Goal: Task Accomplishment & Management: Use online tool/utility

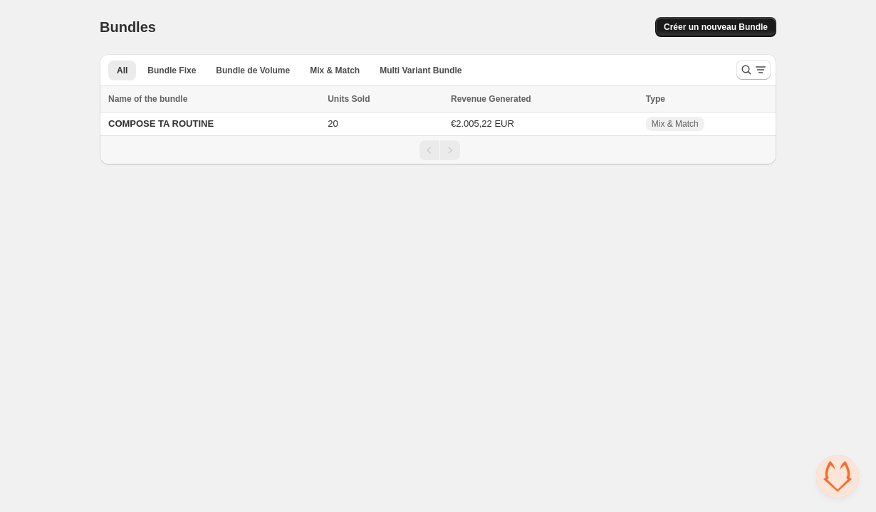
click at [686, 33] on button "Créer un nouveau Bundle" at bounding box center [715, 27] width 121 height 20
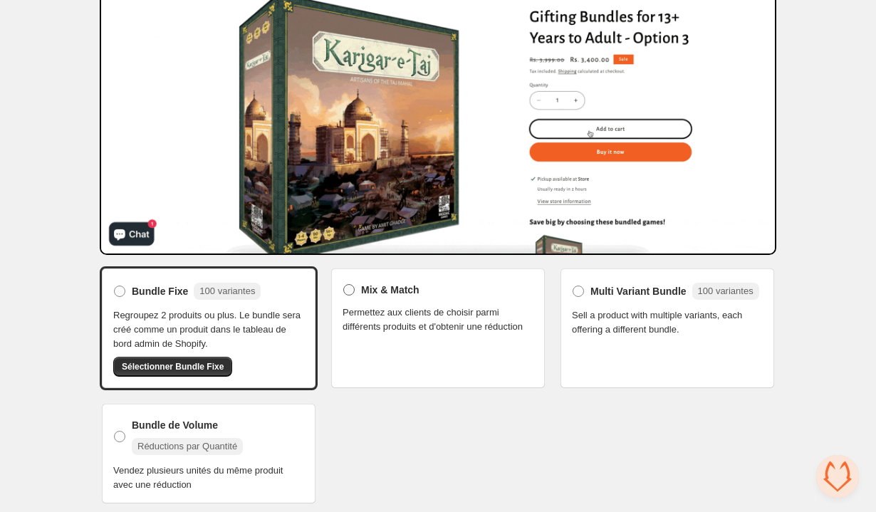
click at [414, 293] on span "Mix & Match" at bounding box center [390, 290] width 58 height 14
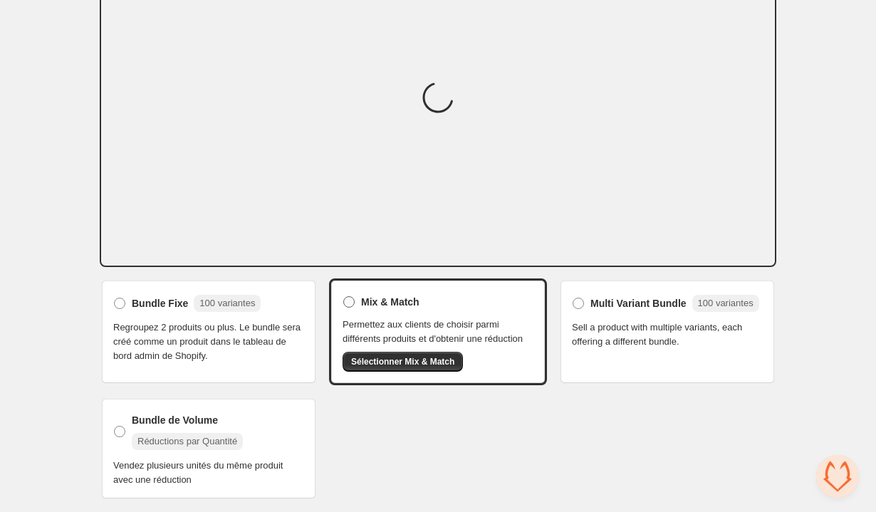
scroll to position [131, 0]
click at [412, 370] on button "Sélectionner Mix & Match" at bounding box center [402, 362] width 120 height 20
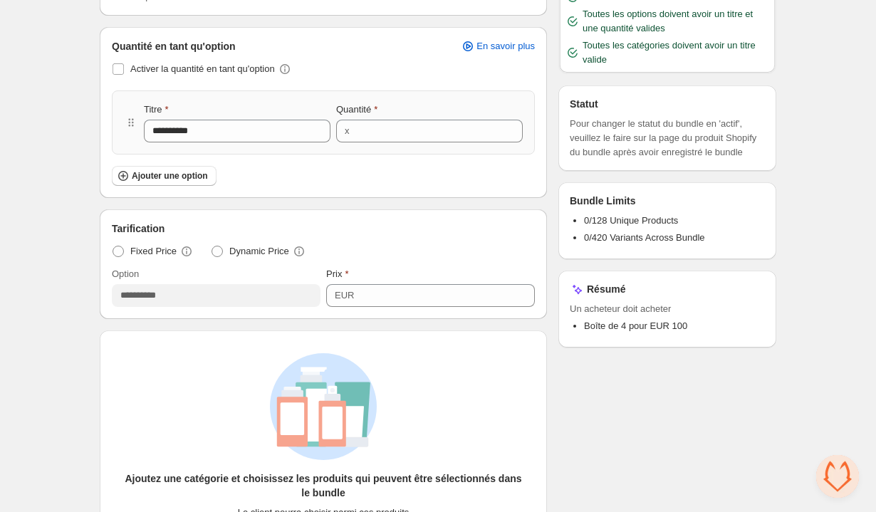
scroll to position [522, 0]
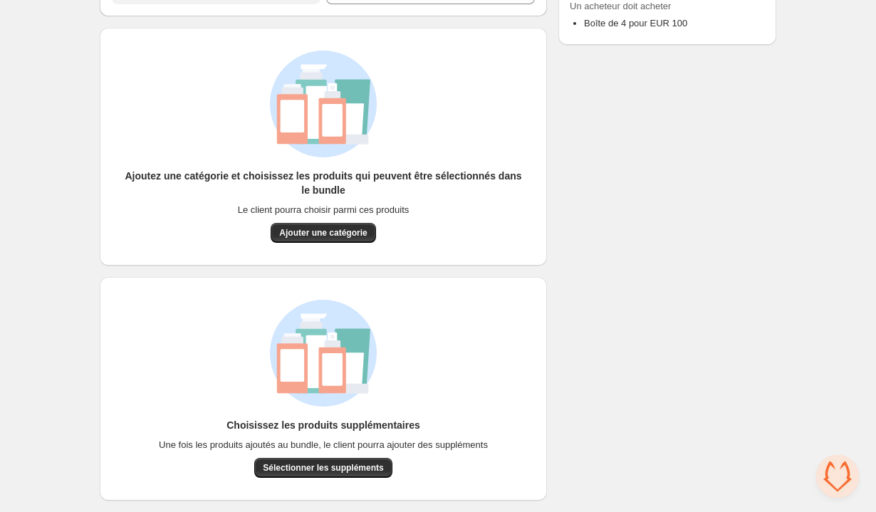
click at [558, 115] on div "**********" at bounding box center [438, 24] width 676 height 951
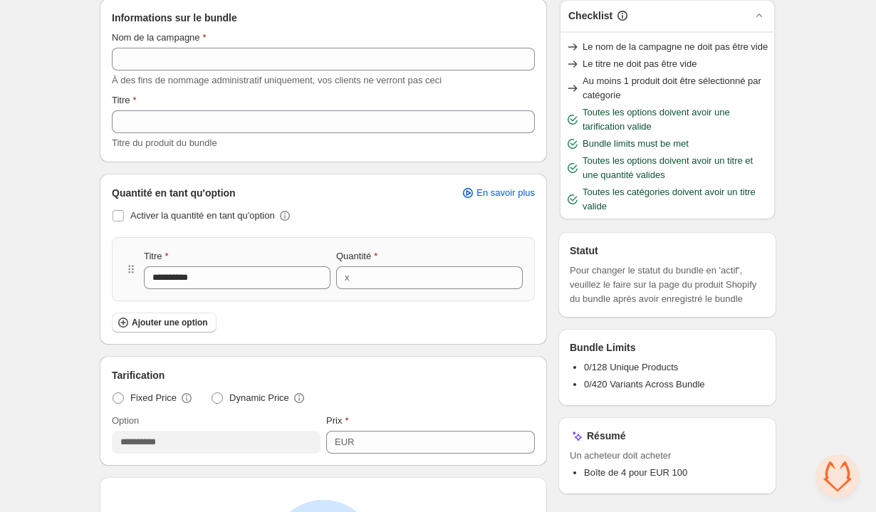
scroll to position [0, 0]
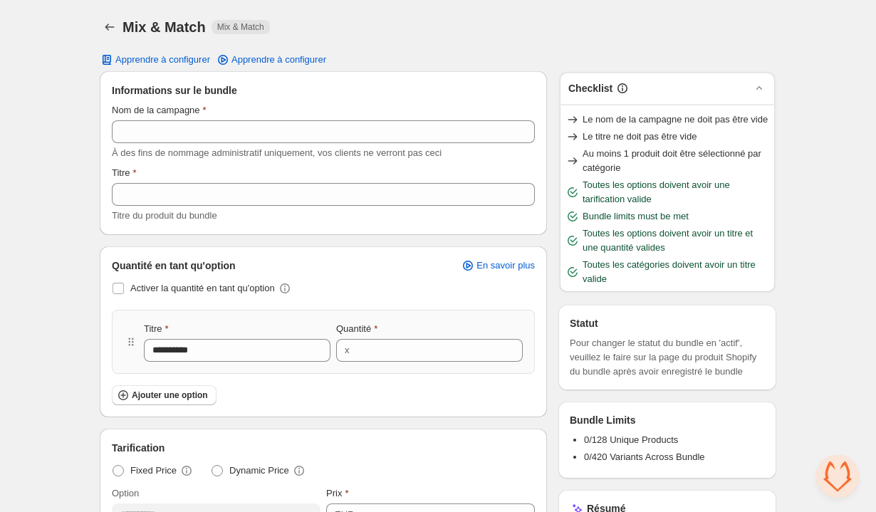
click at [491, 14] on div "Mix & Match. This page is ready Mix & Match Mix & Match" at bounding box center [438, 27] width 676 height 54
click at [372, 43] on div "Mix & Match. This page is ready Mix & Match Mix & Match" at bounding box center [438, 27] width 676 height 54
click at [372, 38] on div "Mix & Match. This page is ready Mix & Match Mix & Match" at bounding box center [438, 27] width 676 height 54
click at [373, 38] on div "Mix & Match. This page is ready Mix & Match Mix & Match" at bounding box center [438, 27] width 676 height 54
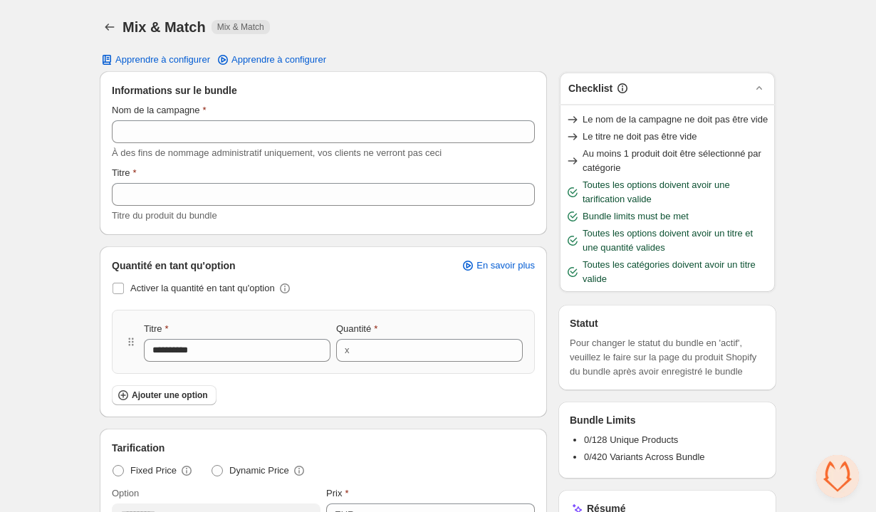
click at [373, 38] on div "Mix & Match. This page is ready Mix & Match Mix & Match" at bounding box center [438, 27] width 676 height 54
click at [524, 95] on div "Informations sur le bundle" at bounding box center [323, 90] width 423 height 14
click at [502, 16] on div "Mix & Match. This page is ready Mix & Match Mix & Match" at bounding box center [438, 27] width 676 height 54
click at [475, 43] on div "Mix & Match. This page is ready Mix & Match Mix & Match" at bounding box center [438, 27] width 676 height 54
click at [511, 28] on div "Mix & Match Mix & Match" at bounding box center [449, 27] width 654 height 20
